Goal: Task Accomplishment & Management: Manage account settings

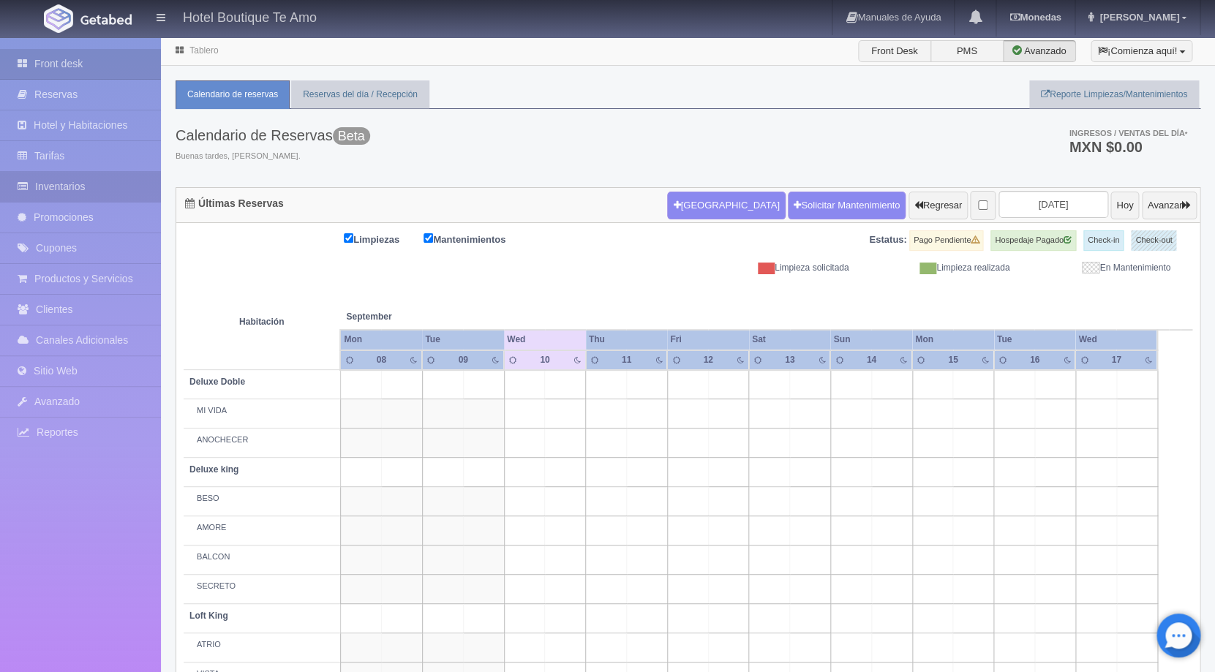
click at [113, 193] on link "Inventarios" at bounding box center [80, 187] width 161 height 30
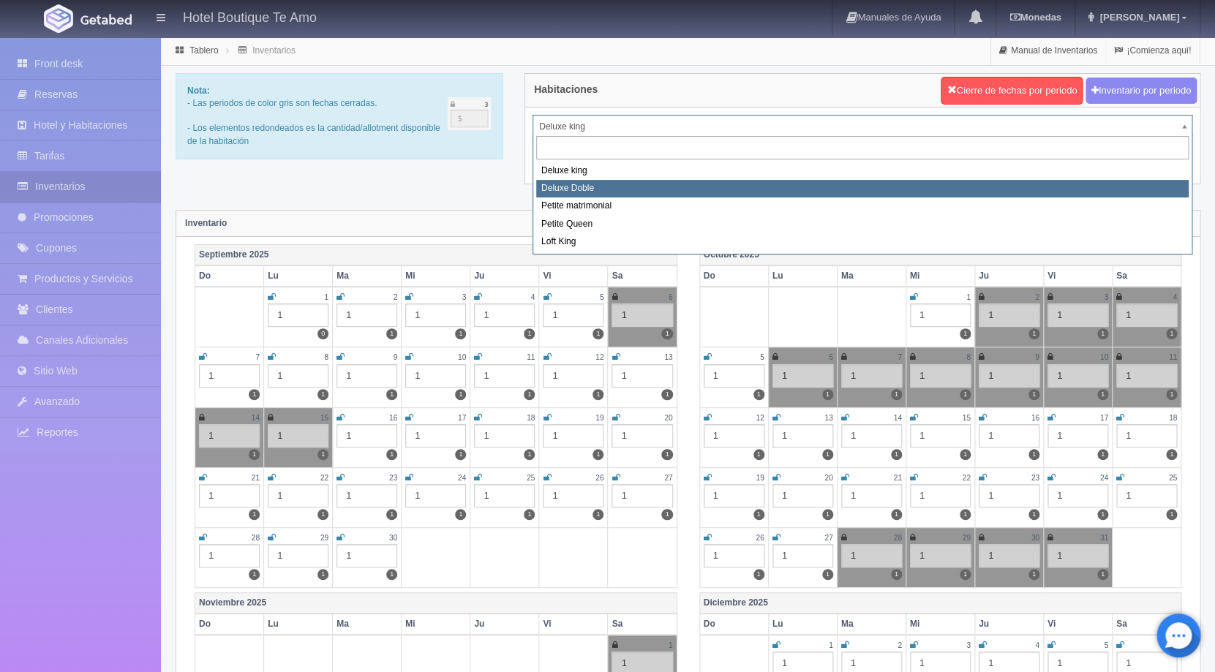
select select "2243"
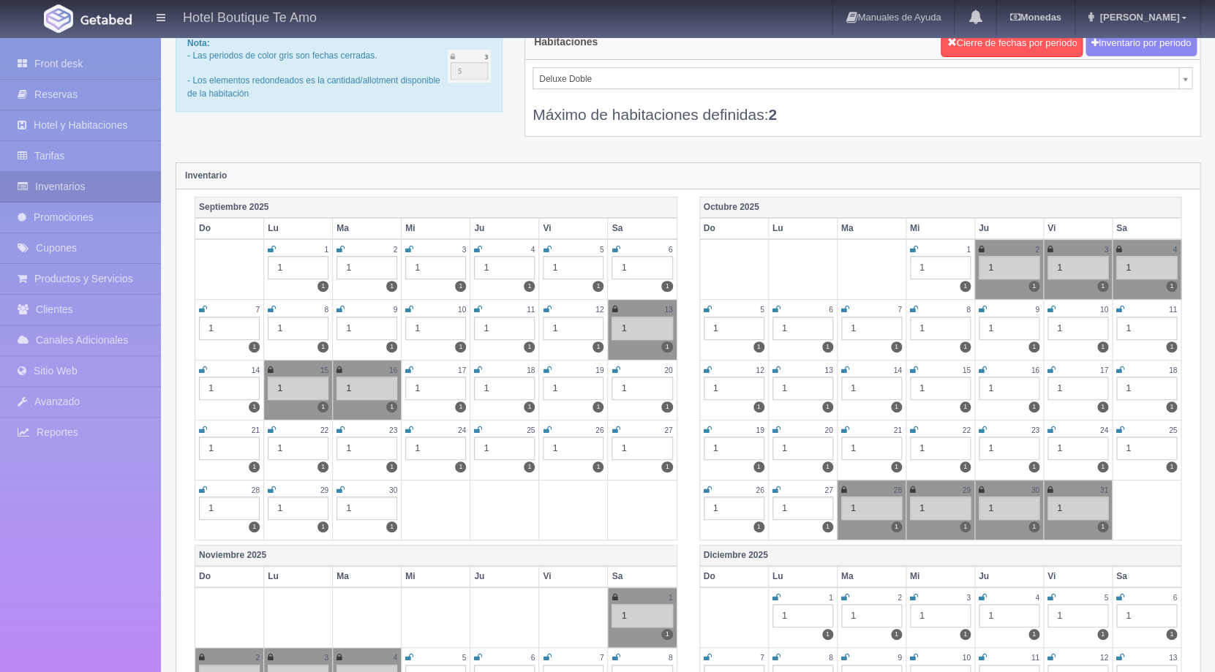
scroll to position [48, 0]
click at [339, 368] on icon at bounding box center [339, 370] width 6 height 9
select select "2232"
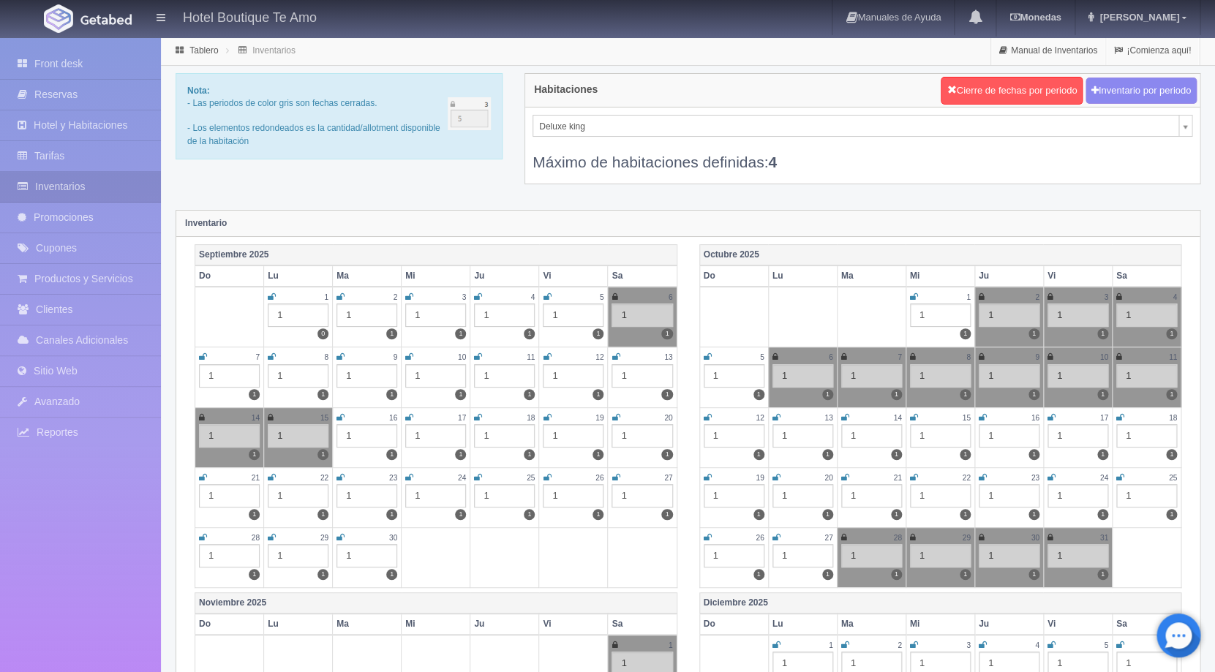
click at [614, 360] on icon at bounding box center [615, 356] width 8 height 9
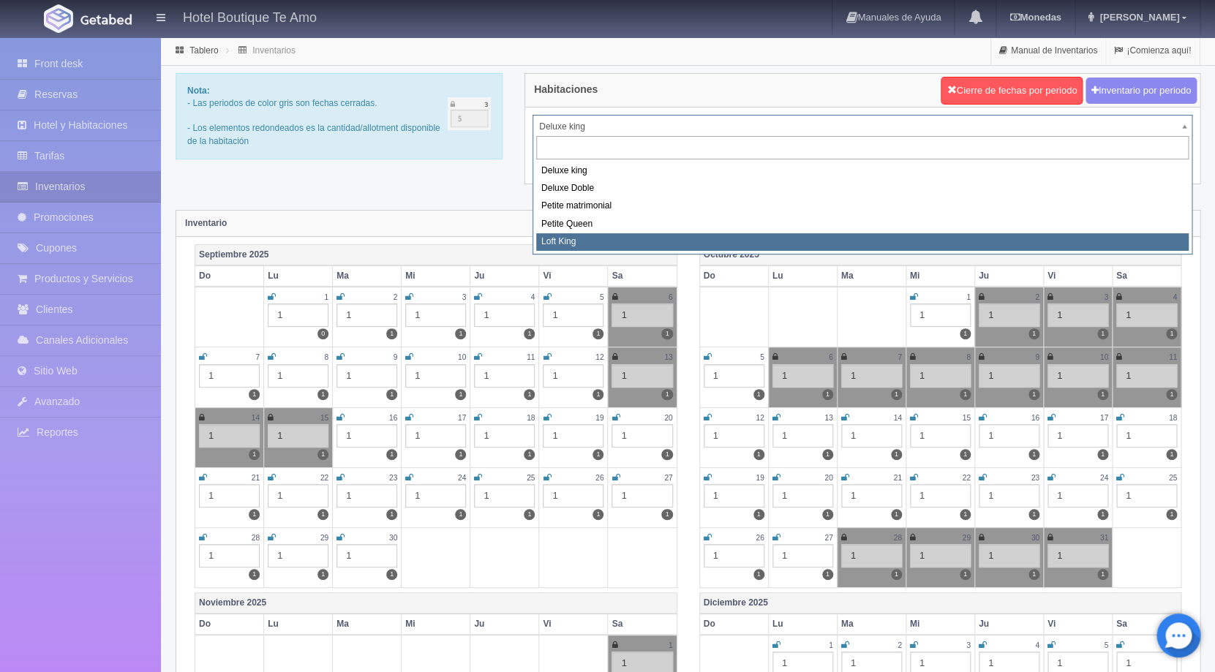
select select "2246"
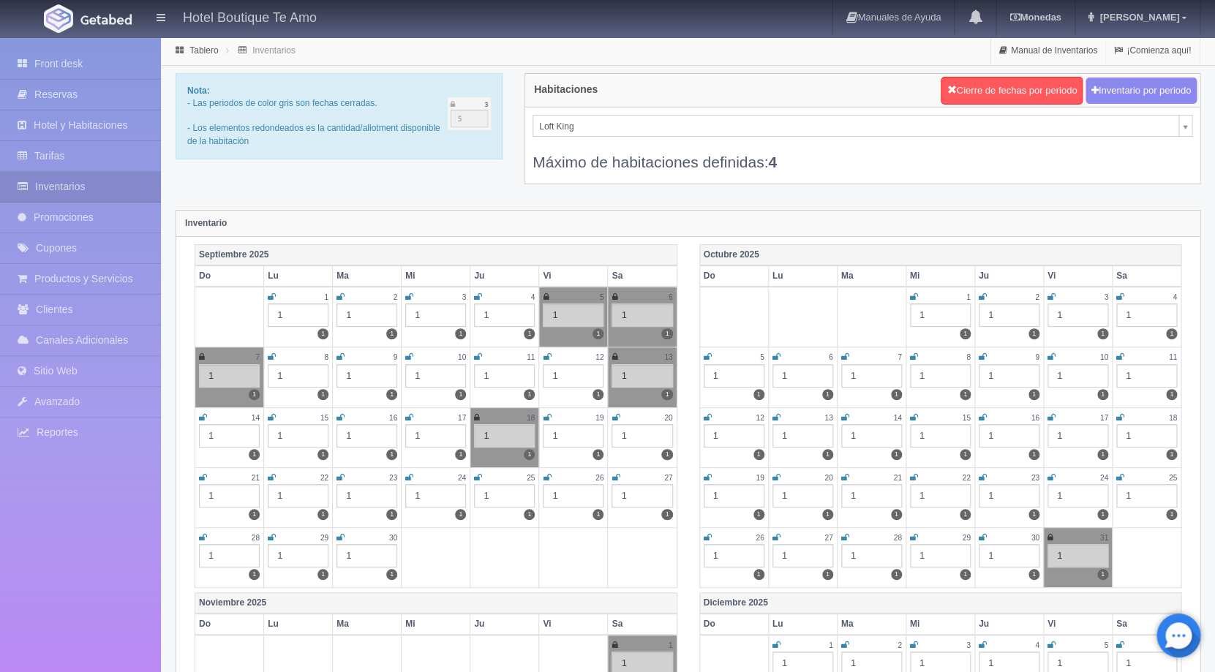
scroll to position [41, 0]
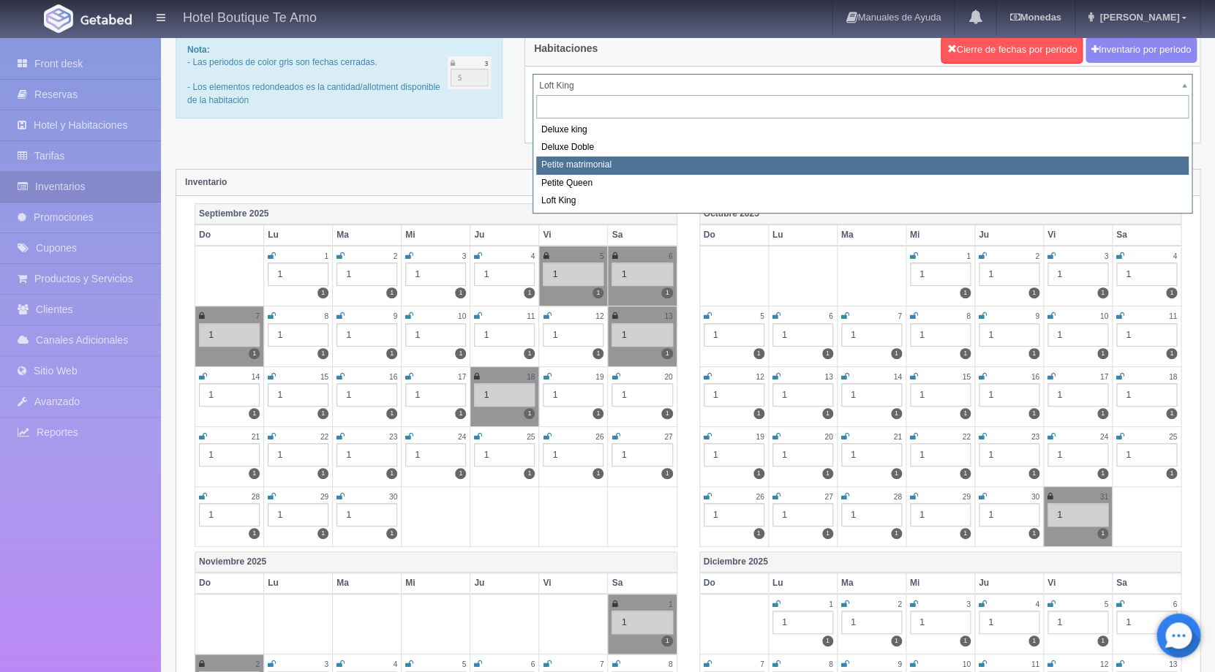
select select "2244"
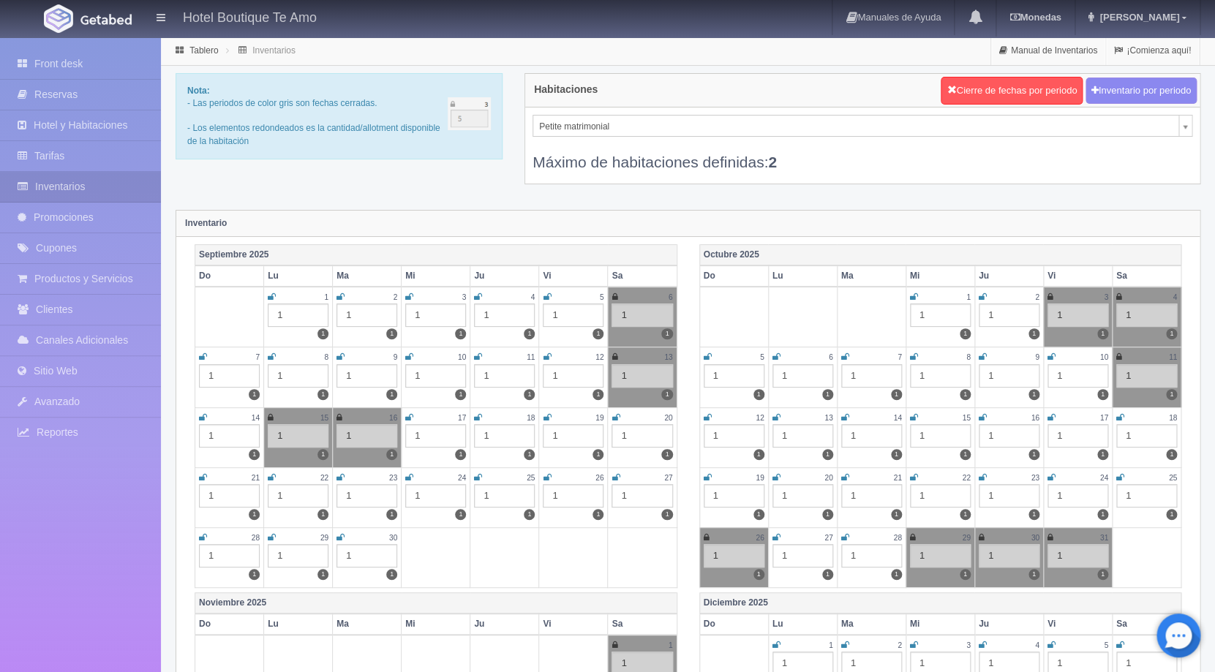
scroll to position [58, 0]
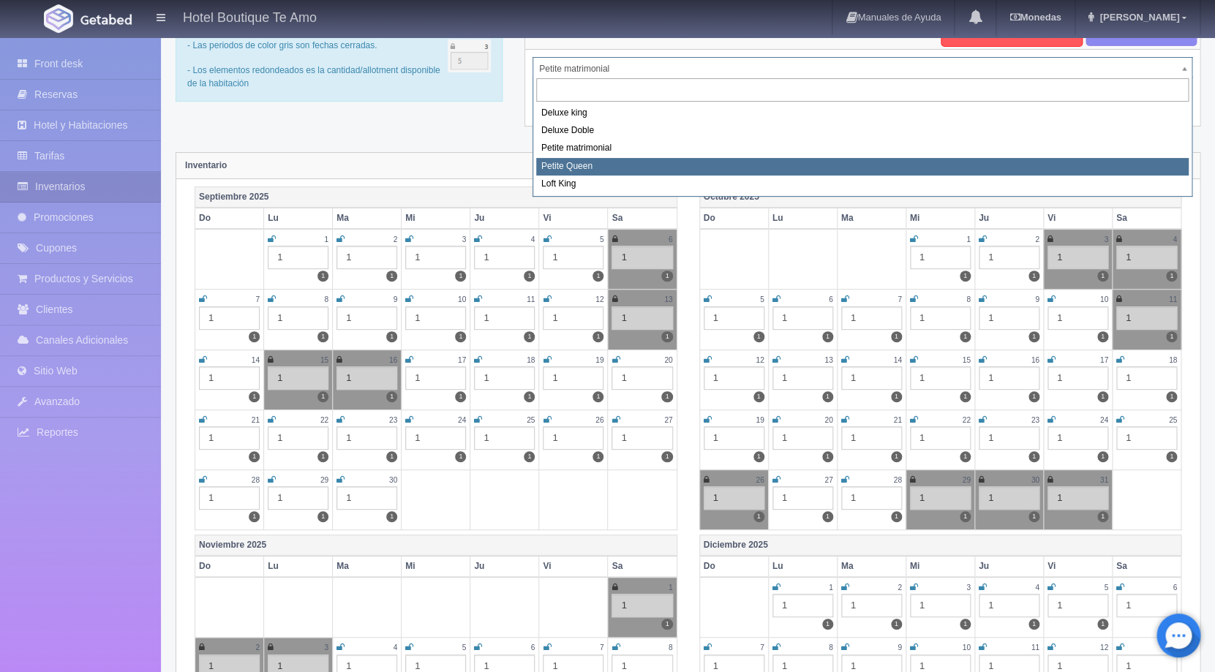
select select "2245"
